Goal: Transaction & Acquisition: Purchase product/service

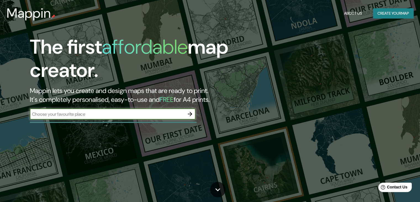
click at [145, 116] on input "text" at bounding box center [107, 114] width 155 height 6
type input "[GEOGRAPHIC_DATA]"
click at [193, 114] on icon "button" at bounding box center [190, 114] width 7 height 7
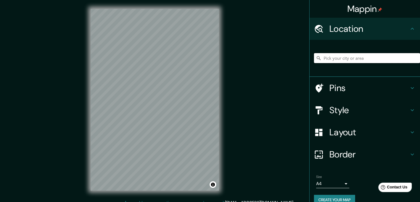
click at [341, 57] on input "Pick your city or area" at bounding box center [367, 58] width 106 height 10
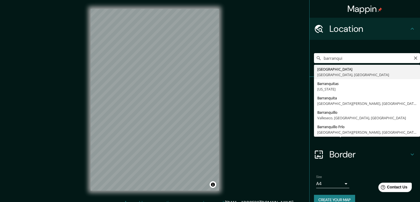
type input "[GEOGRAPHIC_DATA], [GEOGRAPHIC_DATA], [GEOGRAPHIC_DATA]"
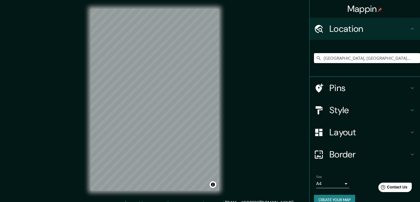
click at [403, 88] on h4 "Pins" at bounding box center [370, 87] width 80 height 11
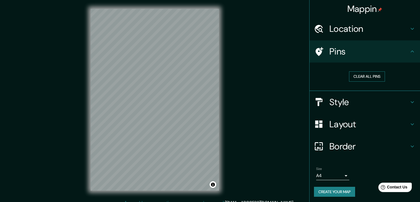
click at [361, 77] on button "Clear all pins" at bounding box center [367, 76] width 36 height 10
click at [366, 76] on button "Clear all pins" at bounding box center [367, 76] width 36 height 10
click at [359, 75] on button "Clear all pins" at bounding box center [367, 76] width 36 height 10
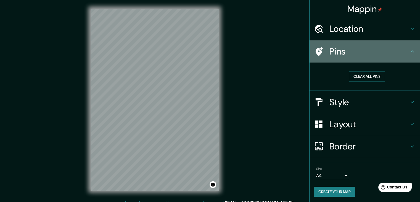
click at [316, 48] on icon at bounding box center [319, 52] width 10 height 10
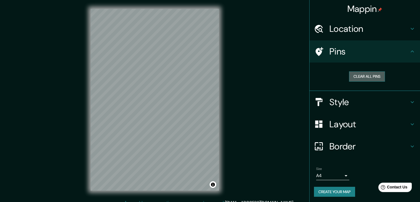
click at [365, 75] on button "Clear all pins" at bounding box center [367, 76] width 36 height 10
click at [389, 77] on div "Clear all pins" at bounding box center [367, 76] width 97 height 10
click at [374, 78] on button "Clear all pins" at bounding box center [367, 76] width 36 height 10
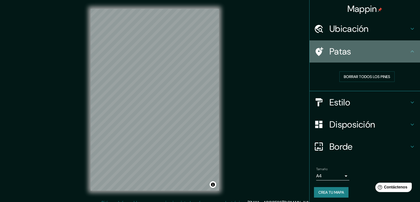
click at [404, 51] on h4 "Patas" at bounding box center [370, 51] width 80 height 11
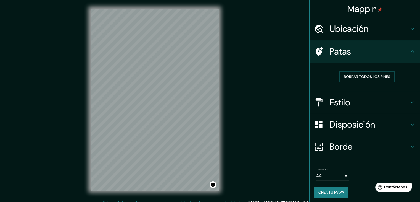
click at [409, 28] on icon at bounding box center [412, 28] width 7 height 7
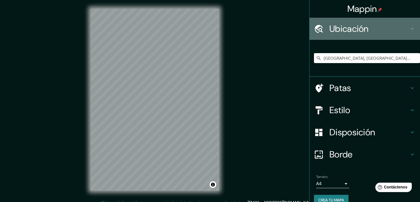
click at [411, 28] on icon at bounding box center [412, 29] width 3 height 2
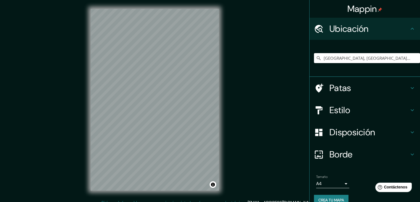
click at [409, 87] on icon at bounding box center [412, 88] width 7 height 7
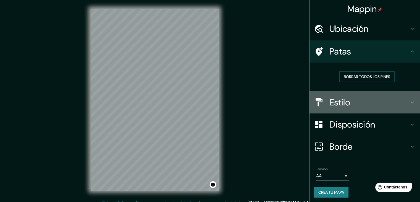
click at [409, 101] on icon at bounding box center [412, 102] width 7 height 7
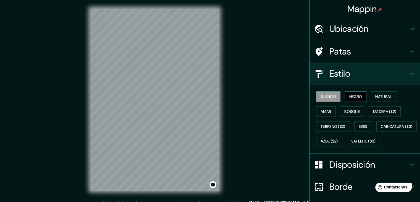
click at [358, 99] on font "Negro" at bounding box center [355, 96] width 13 height 5
click at [377, 98] on font "Natural" at bounding box center [383, 96] width 17 height 5
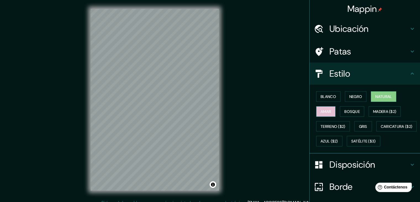
click at [321, 113] on font "Amar" at bounding box center [326, 111] width 10 height 7
click at [346, 113] on font "Bosque" at bounding box center [351, 111] width 15 height 7
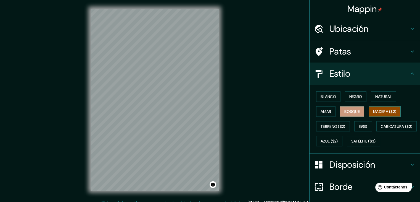
click at [373, 111] on font "Madera ($2)" at bounding box center [384, 111] width 23 height 5
click at [329, 124] on font "Terreno ($2)" at bounding box center [333, 126] width 25 height 5
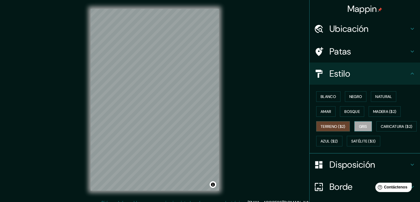
click at [365, 127] on button "Gris" at bounding box center [363, 126] width 18 height 10
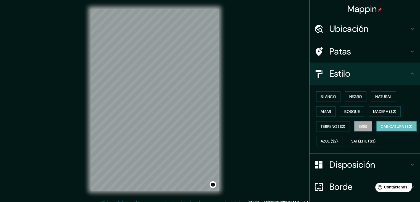
click at [381, 129] on font "Caricatura ($2)" at bounding box center [397, 126] width 32 height 5
click at [338, 141] on font "Azul ($2)" at bounding box center [329, 141] width 17 height 5
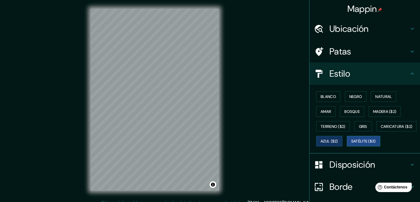
click at [351, 144] on font "Satélite ($3)" at bounding box center [363, 141] width 25 height 5
click at [352, 96] on font "Negro" at bounding box center [355, 96] width 13 height 5
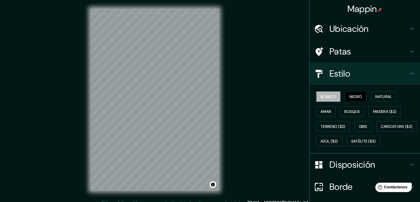
click at [324, 95] on font "Blanco" at bounding box center [328, 96] width 15 height 5
click at [410, 75] on icon at bounding box center [412, 73] width 7 height 7
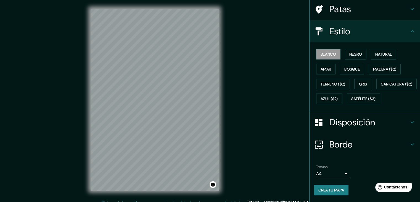
click at [404, 125] on h4 "Disposición" at bounding box center [370, 122] width 80 height 11
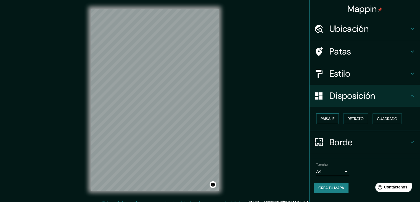
click at [337, 115] on button "Paisaje" at bounding box center [327, 118] width 23 height 10
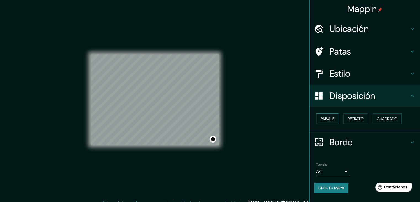
click at [337, 115] on button "Paisaje" at bounding box center [327, 118] width 23 height 10
click at [355, 117] on font "Retrato" at bounding box center [356, 118] width 16 height 5
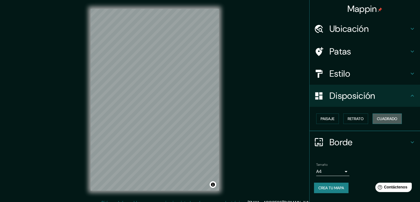
click at [389, 117] on font "Cuadrado" at bounding box center [387, 118] width 20 height 5
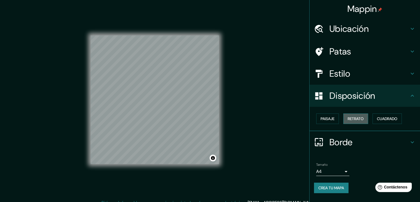
click at [364, 119] on font "Retrato" at bounding box center [356, 118] width 16 height 5
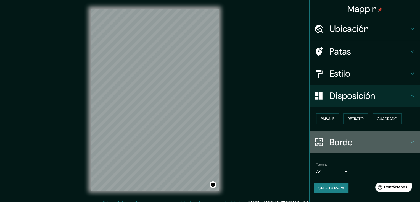
click at [413, 140] on icon at bounding box center [412, 142] width 7 height 7
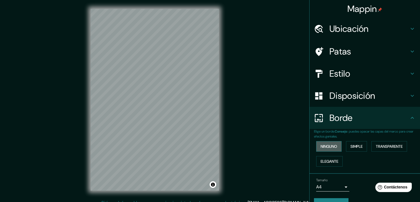
click at [327, 145] on font "Ninguno" at bounding box center [329, 146] width 17 height 5
click at [409, 118] on icon at bounding box center [412, 117] width 7 height 7
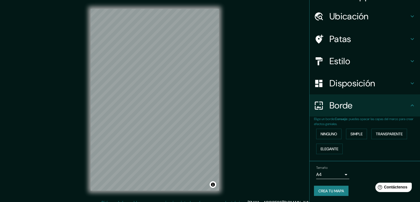
click at [343, 176] on body "Mappin Ubicación [GEOGRAPHIC_DATA], [GEOGRAPHIC_DATA], [GEOGRAPHIC_DATA] Patas …" at bounding box center [210, 101] width 420 height 202
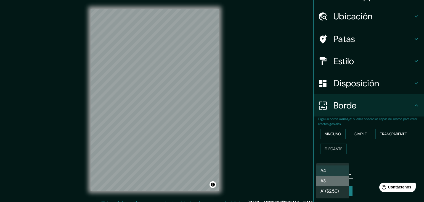
click at [338, 179] on li "A3" at bounding box center [332, 180] width 33 height 10
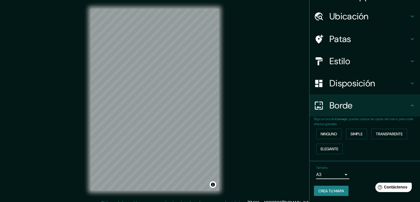
click at [340, 173] on body "Mappin Ubicación [GEOGRAPHIC_DATA], [GEOGRAPHIC_DATA], [GEOGRAPHIC_DATA] Patas …" at bounding box center [210, 101] width 420 height 202
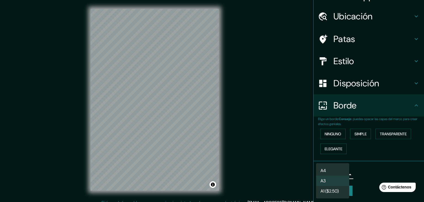
click at [338, 167] on li "A4" at bounding box center [332, 170] width 33 height 10
type input "single"
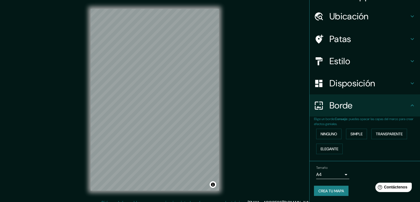
click at [323, 184] on div "Tamaño A4 single Crea tu mapa" at bounding box center [365, 181] width 102 height 37
click at [324, 192] on font "Crea tu mapa" at bounding box center [332, 190] width 26 height 5
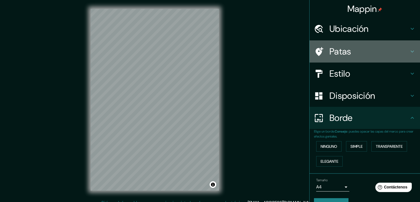
click at [400, 54] on h4 "Patas" at bounding box center [370, 51] width 80 height 11
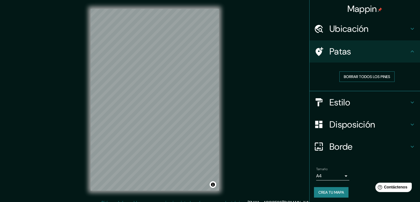
click at [383, 74] on font "Borrar todos los pines" at bounding box center [367, 76] width 46 height 5
click at [404, 106] on h4 "Estilo" at bounding box center [370, 102] width 80 height 11
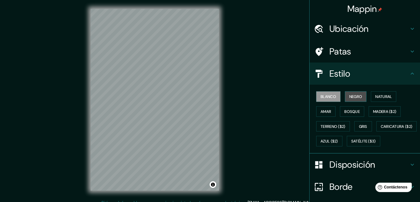
click at [354, 96] on font "Negro" at bounding box center [355, 96] width 13 height 5
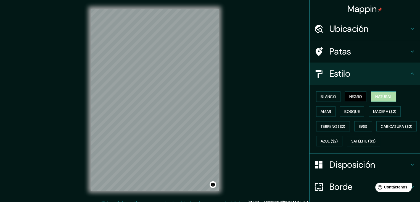
click at [383, 92] on button "Natural" at bounding box center [383, 96] width 25 height 10
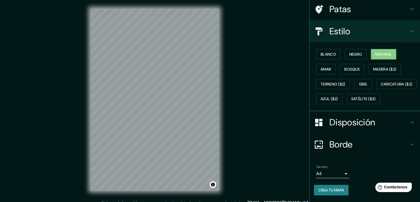
scroll to position [6, 0]
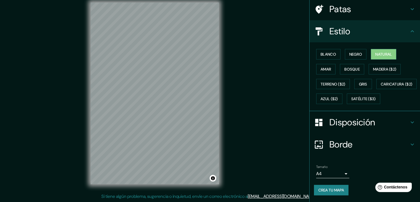
click at [329, 188] on font "Crea tu mapa" at bounding box center [332, 189] width 26 height 5
